Goal: Task Accomplishment & Management: Manage account settings

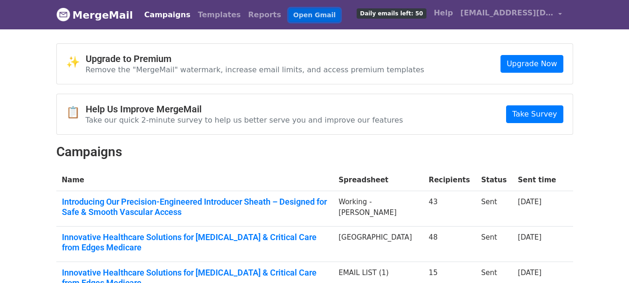
click at [289, 13] on link "Open Gmail" at bounding box center [315, 14] width 52 height 13
click at [289, 15] on link "Open Gmail" at bounding box center [315, 14] width 52 height 13
click at [546, 10] on span "[EMAIL_ADDRESS][DOMAIN_NAME]" at bounding box center [506, 12] width 93 height 11
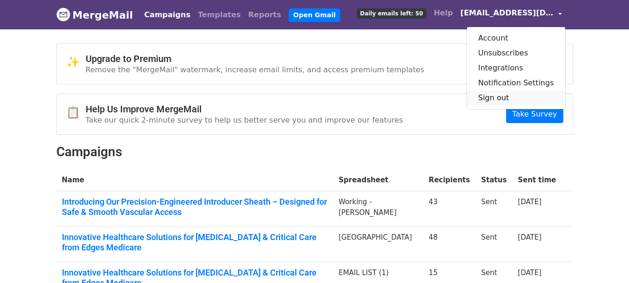
click at [499, 94] on link "Sign out" at bounding box center [516, 97] width 98 height 15
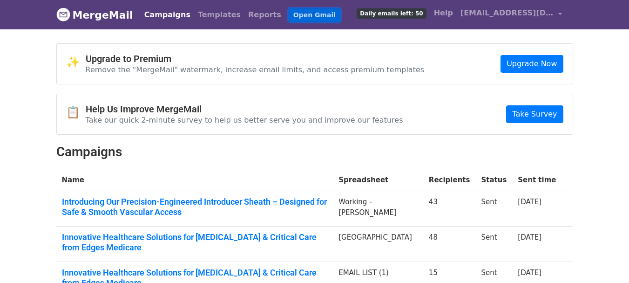
click at [289, 13] on link "Open Gmail" at bounding box center [315, 14] width 52 height 13
